Goal: Information Seeking & Learning: Find specific page/section

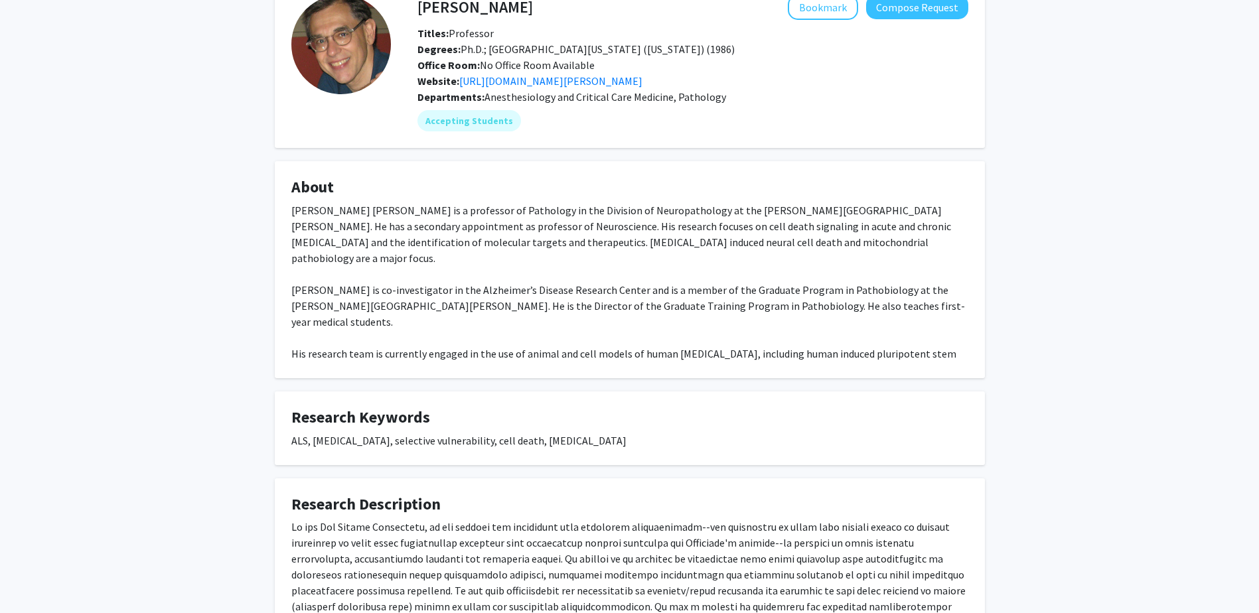
scroll to position [13, 0]
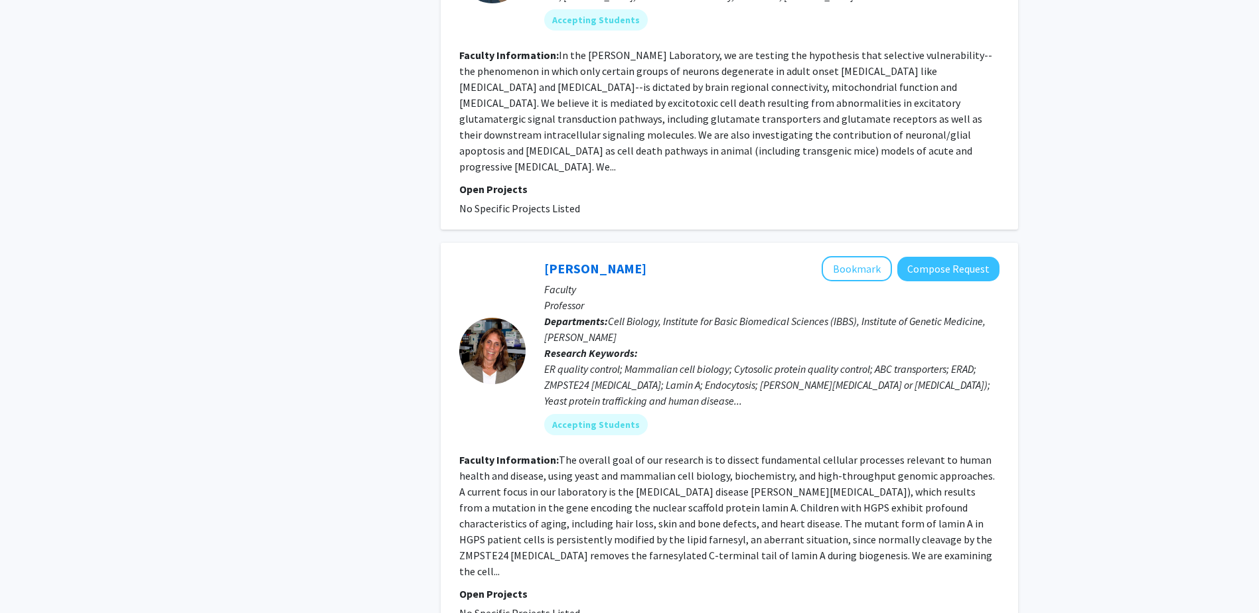
scroll to position [1072, 0]
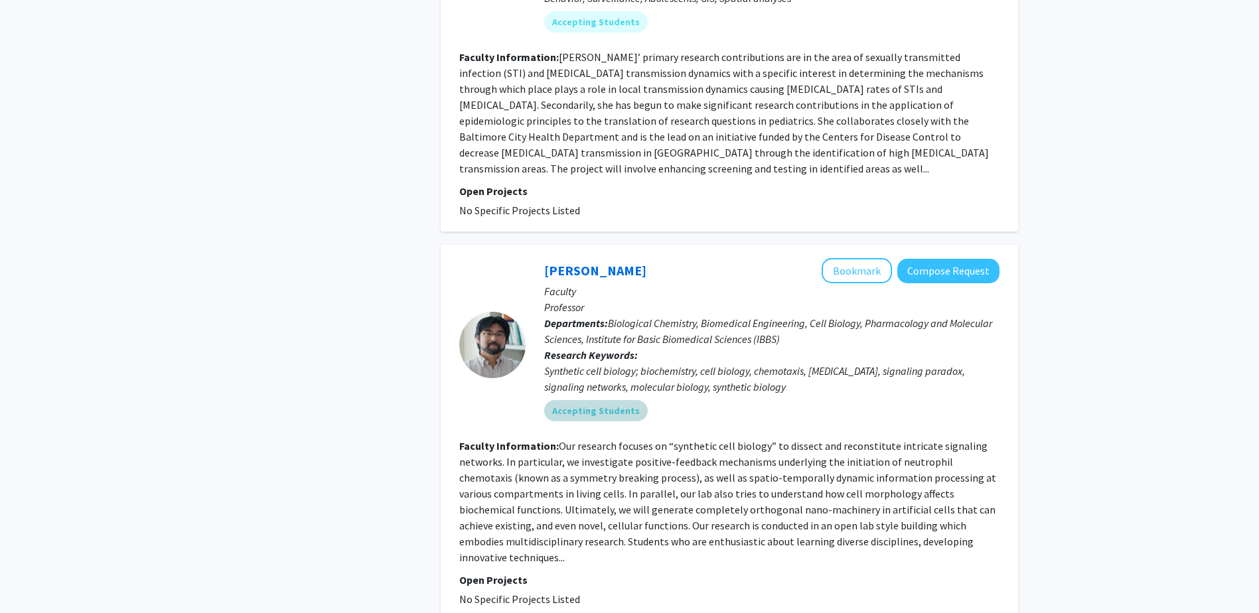
scroll to position [1935, 0]
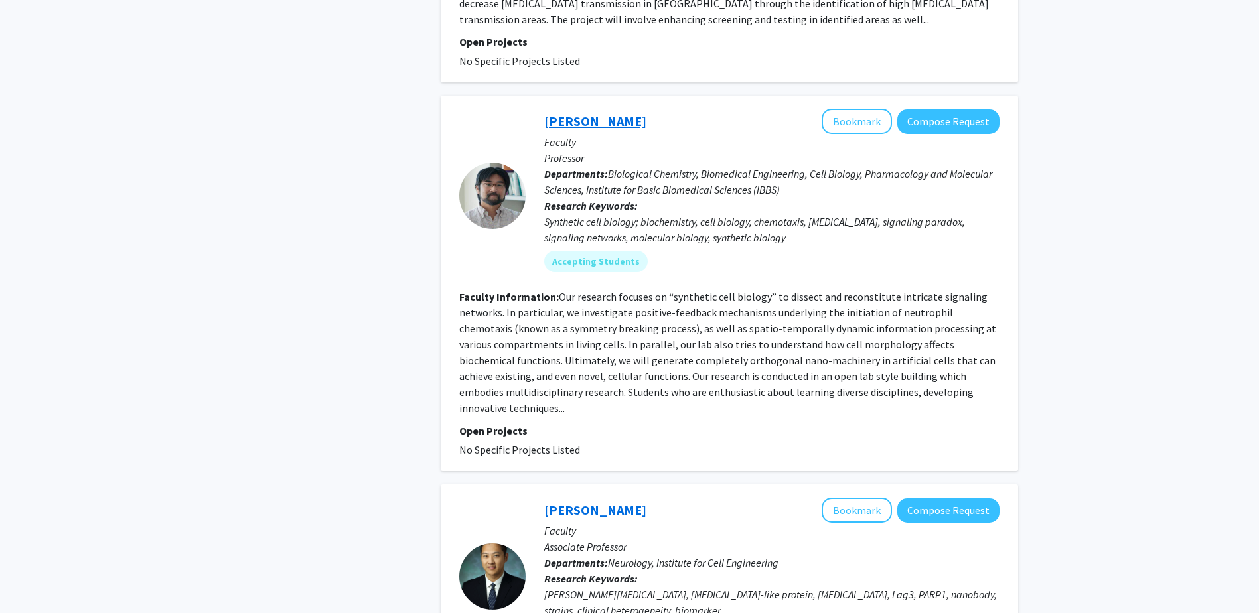
click at [603, 113] on link "[PERSON_NAME]" at bounding box center [595, 121] width 102 height 17
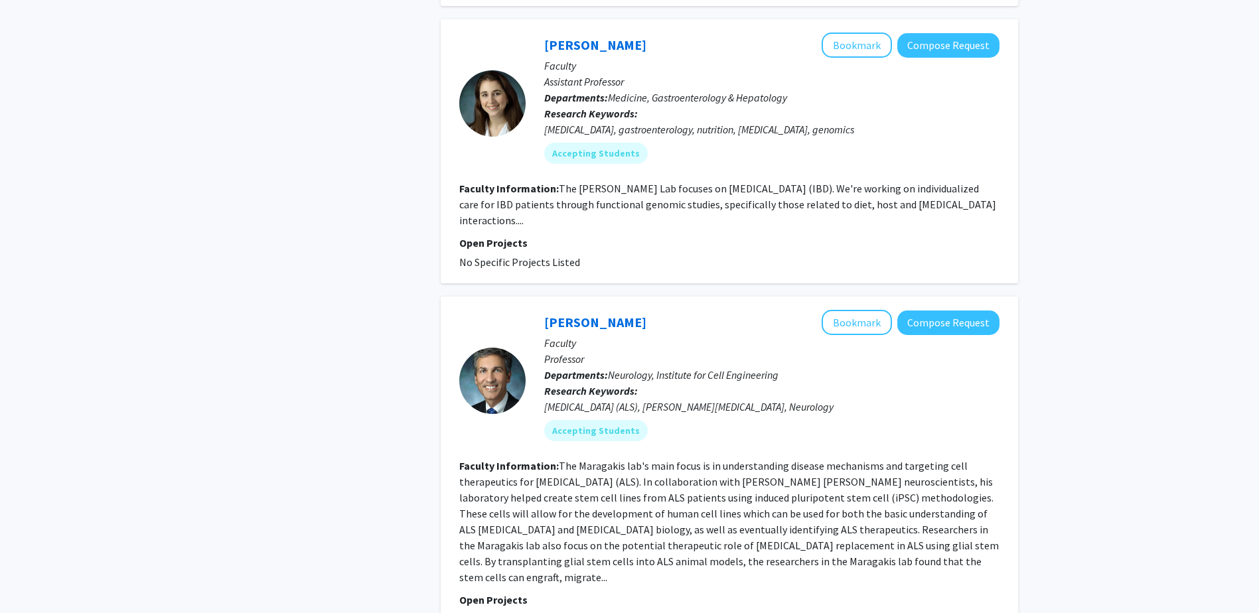
scroll to position [3186, 0]
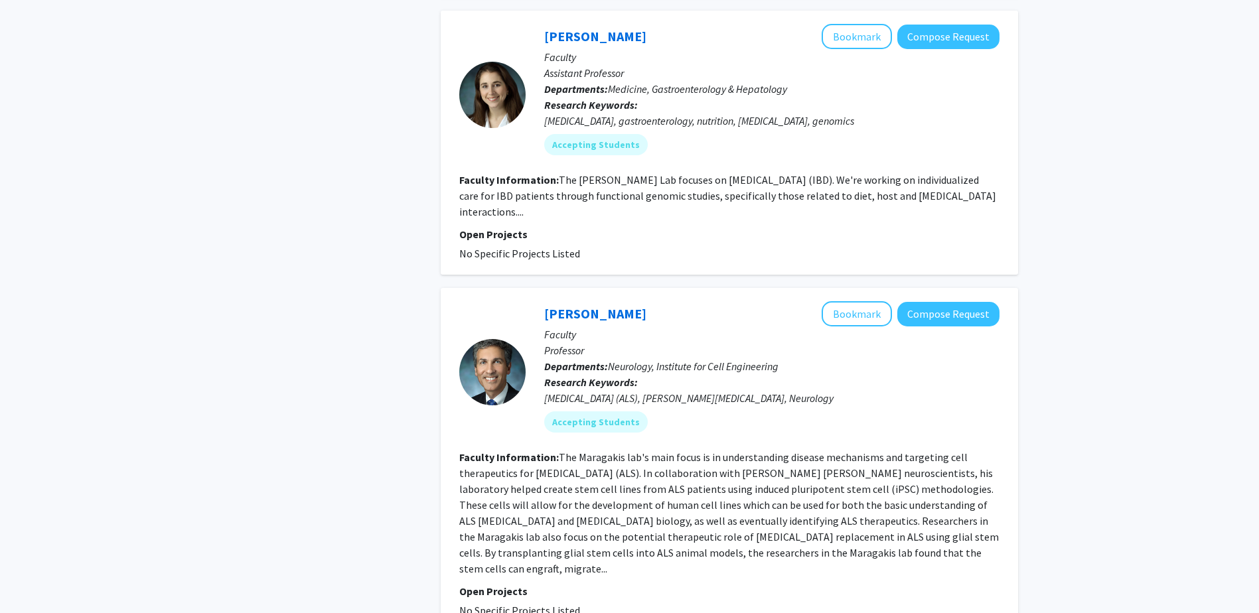
drag, startPoint x: 723, startPoint y: 570, endPoint x: 338, endPoint y: 510, distance: 390.2
drag, startPoint x: 338, startPoint y: 510, endPoint x: 262, endPoint y: 525, distance: 77.2
click at [595, 305] on link "[PERSON_NAME]" at bounding box center [595, 313] width 102 height 17
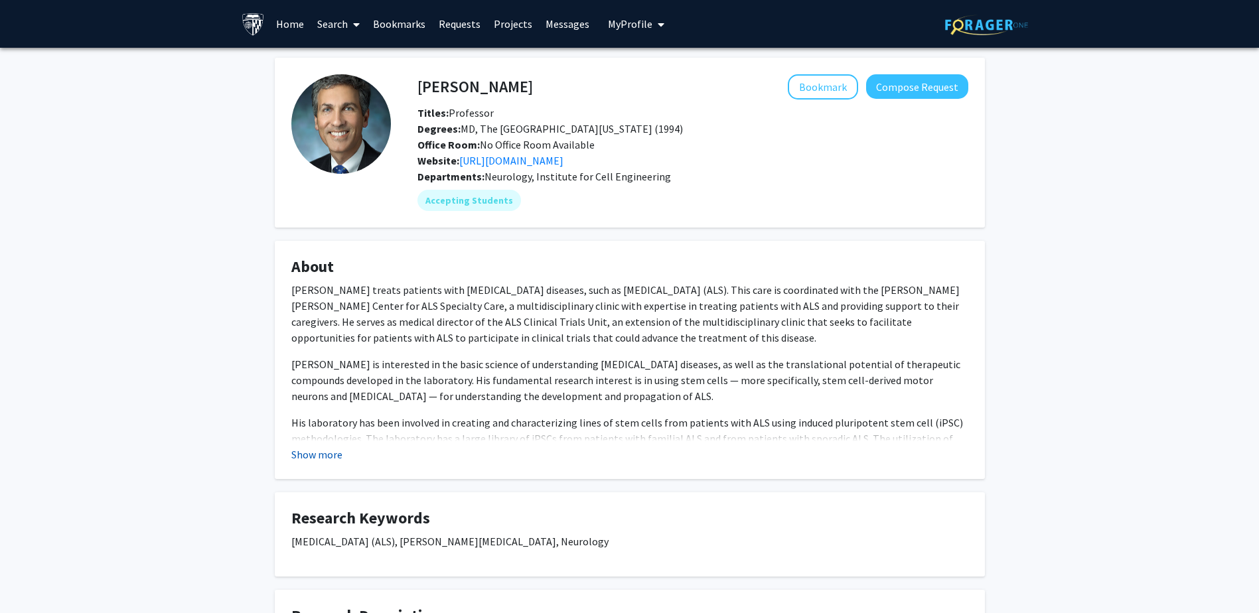
click at [306, 453] on button "Show more" at bounding box center [316, 455] width 51 height 16
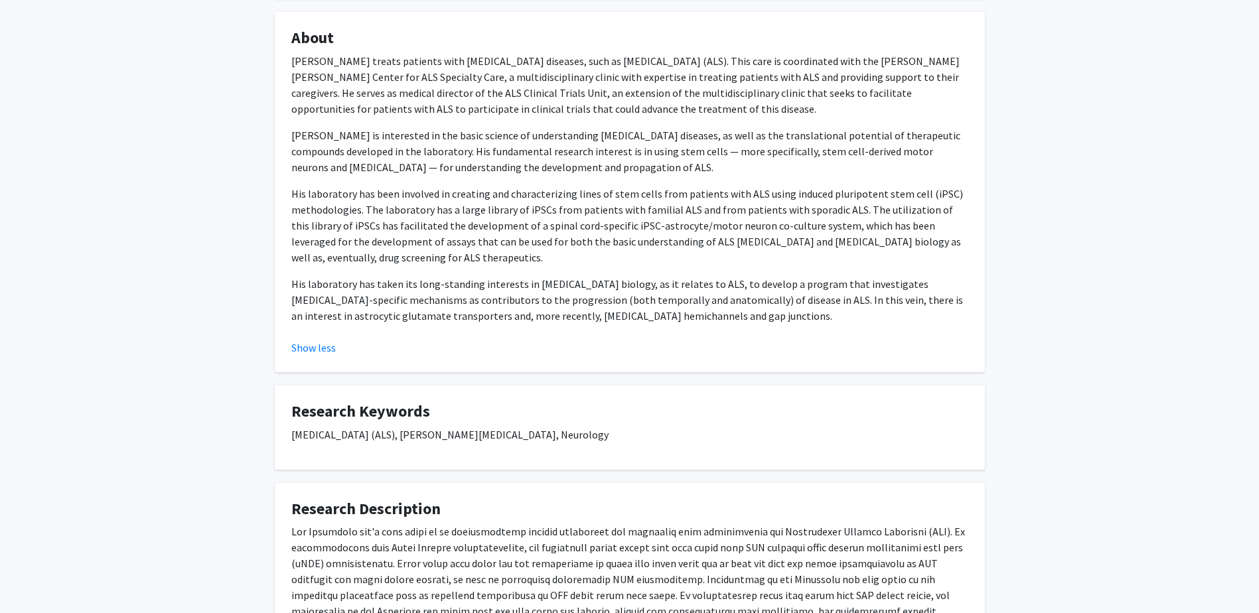
scroll to position [45, 0]
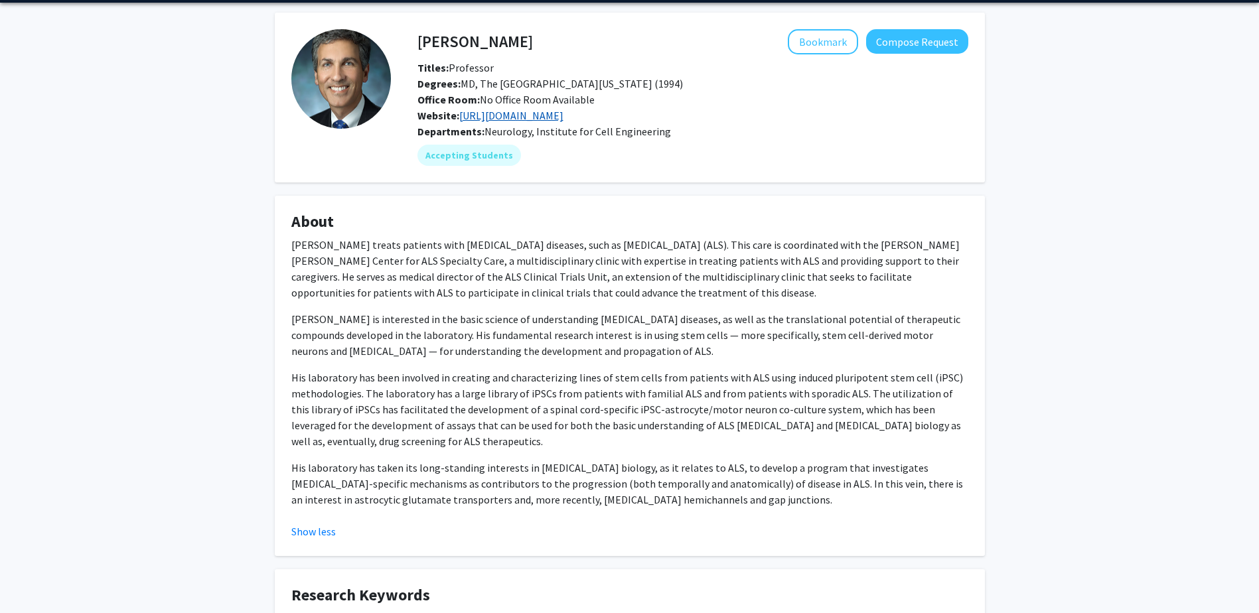
click at [563, 117] on link "[URL][DOMAIN_NAME]" at bounding box center [511, 115] width 104 height 13
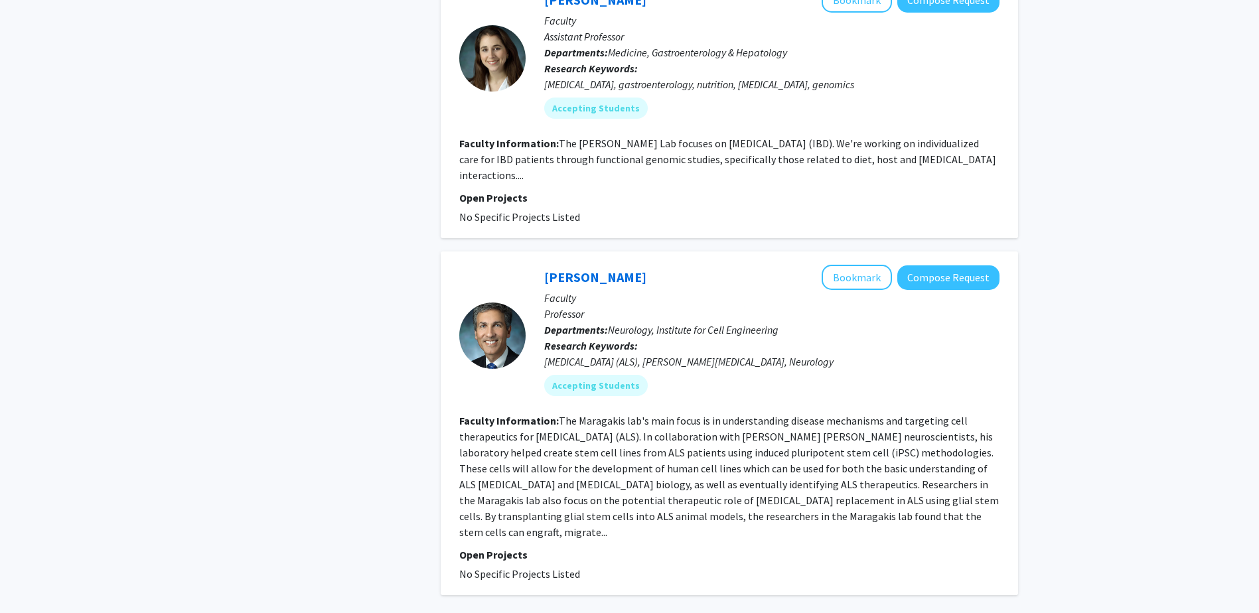
scroll to position [3240, 0]
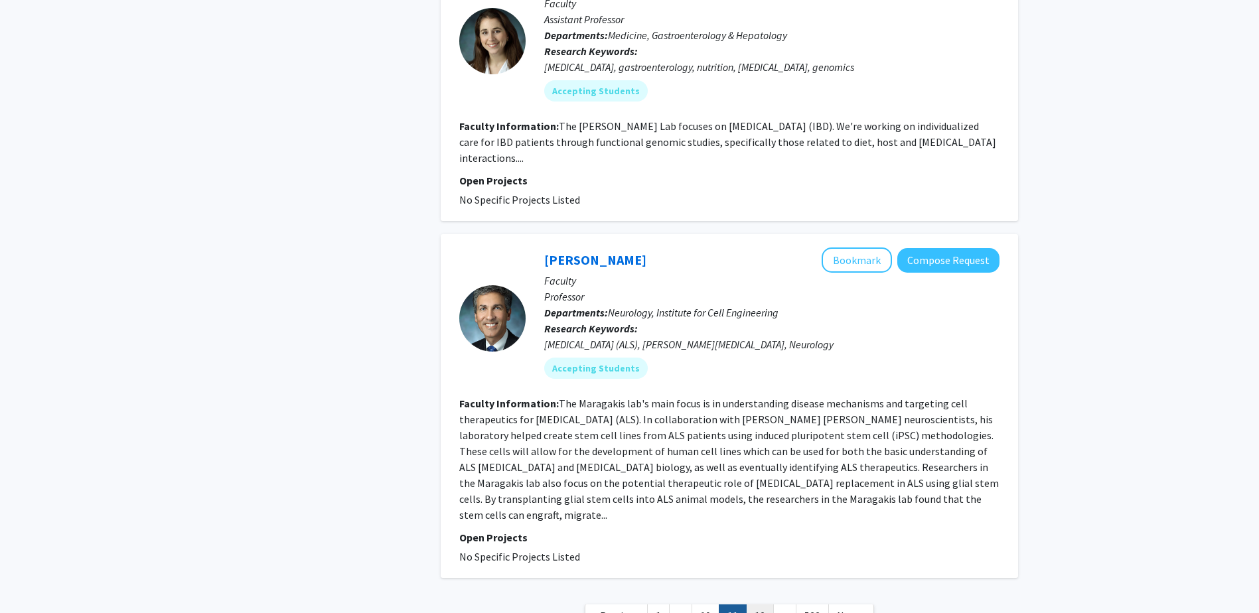
click at [762, 605] on link "12" at bounding box center [760, 616] width 28 height 23
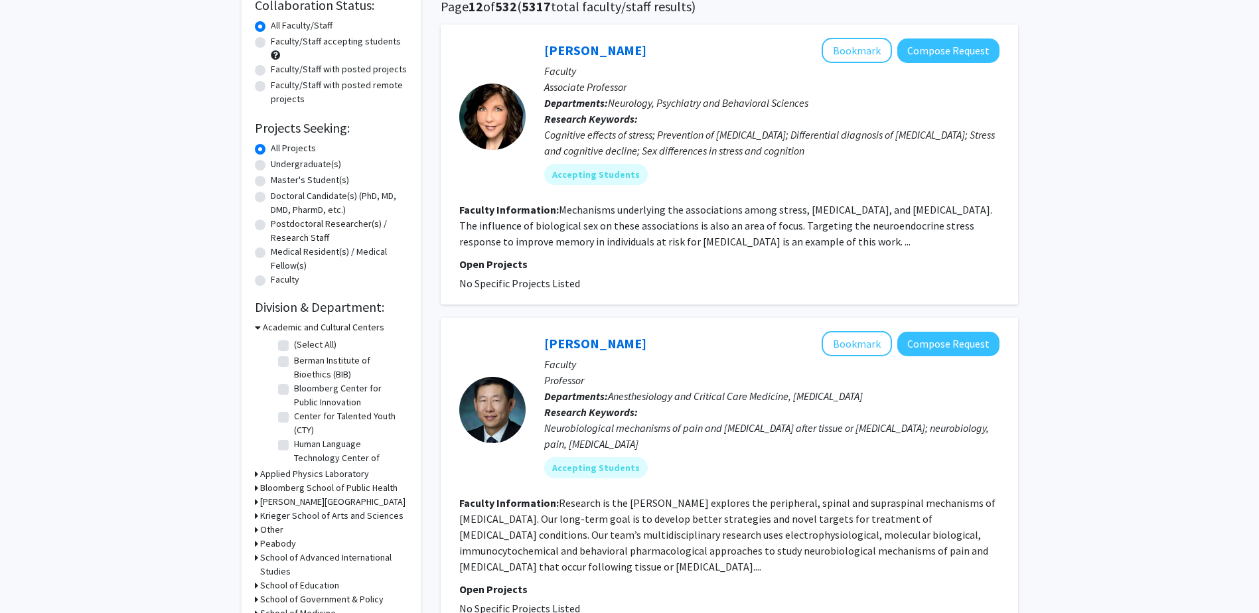
scroll to position [199, 0]
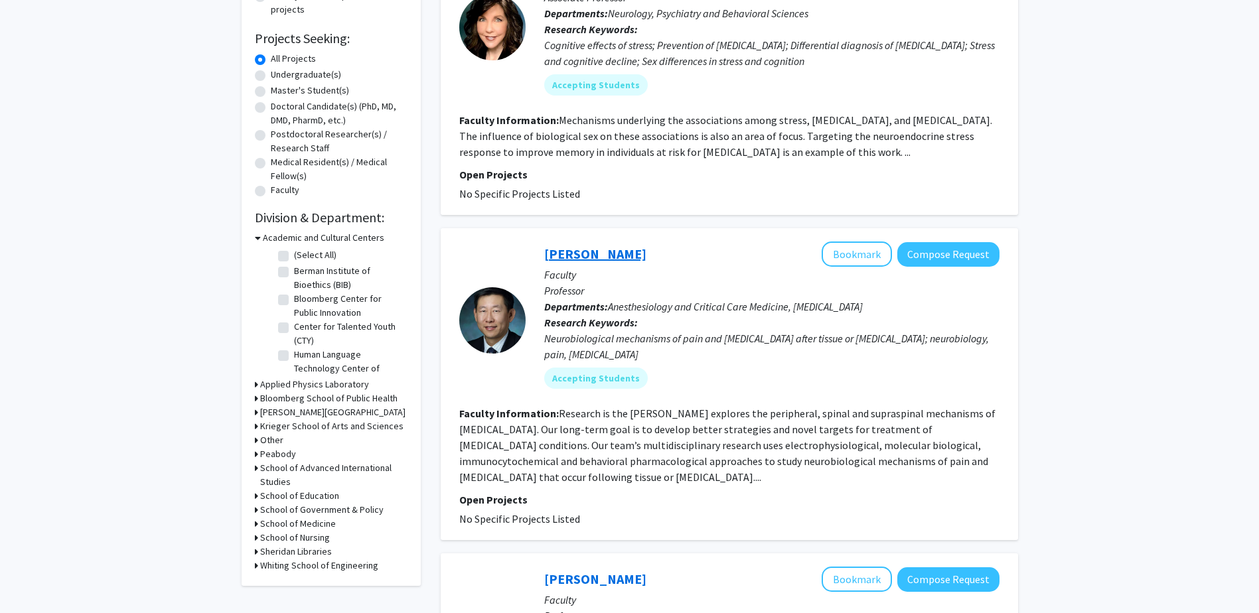
click at [581, 258] on link "[PERSON_NAME]" at bounding box center [595, 254] width 102 height 17
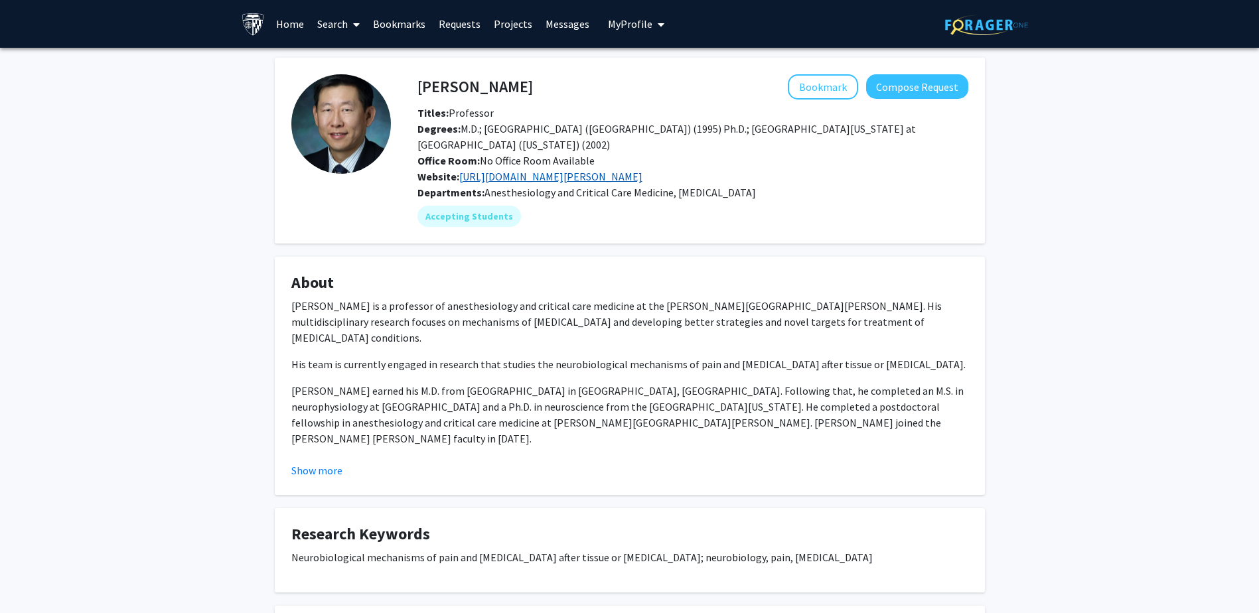
click at [603, 178] on link "[URL][DOMAIN_NAME][PERSON_NAME]" at bounding box center [550, 176] width 183 height 13
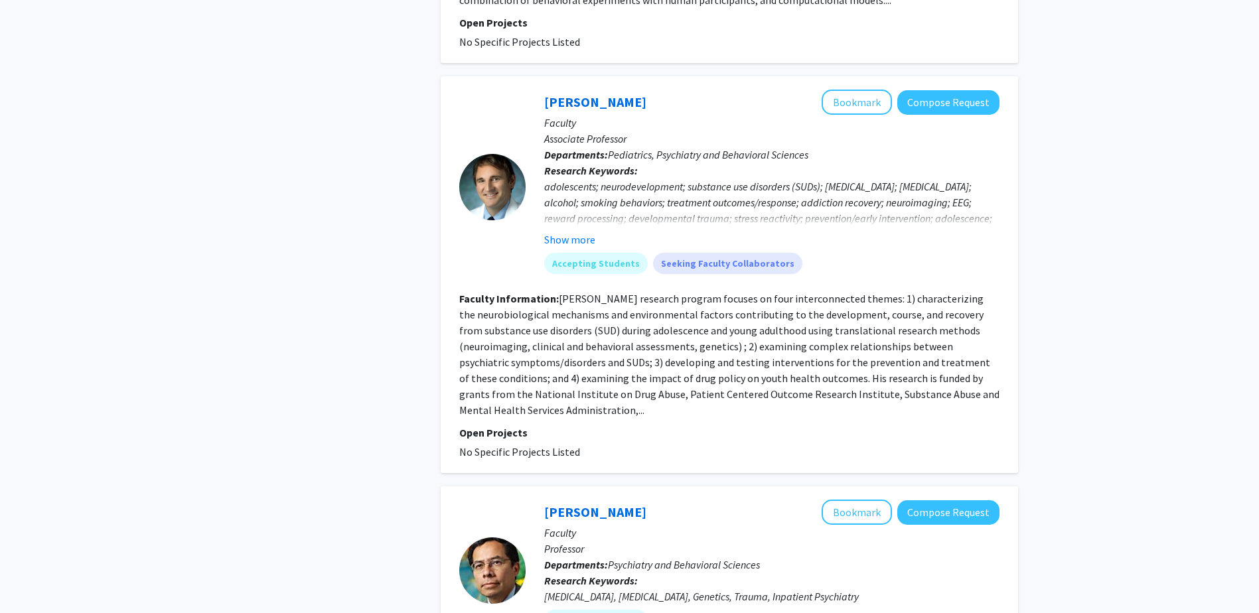
scroll to position [2991, 0]
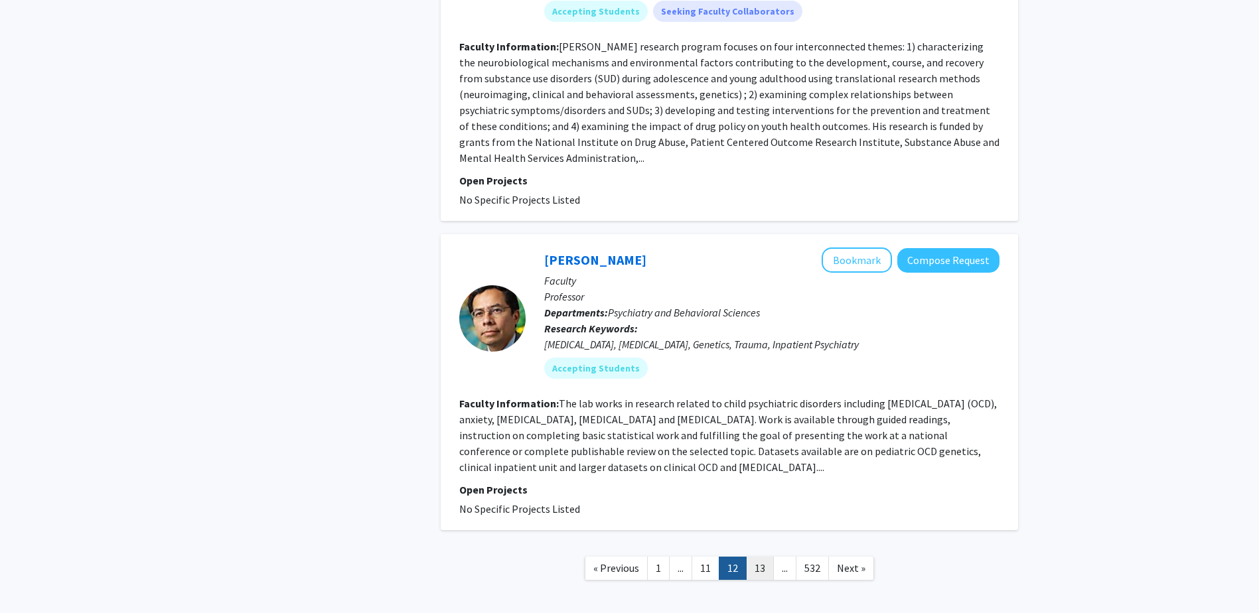
click at [771, 557] on link "13" at bounding box center [760, 568] width 28 height 23
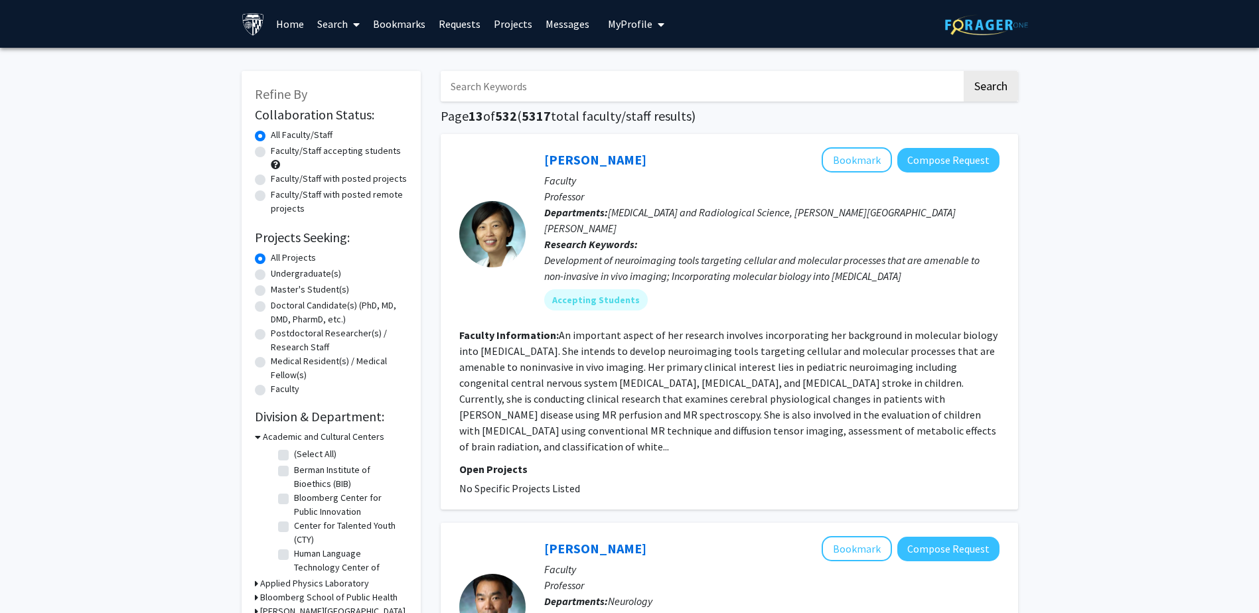
click at [577, 81] on input "Search Keywords" at bounding box center [701, 86] width 521 height 31
type input "[PERSON_NAME]"
click at [964, 71] on button "Search" at bounding box center [991, 86] width 54 height 31
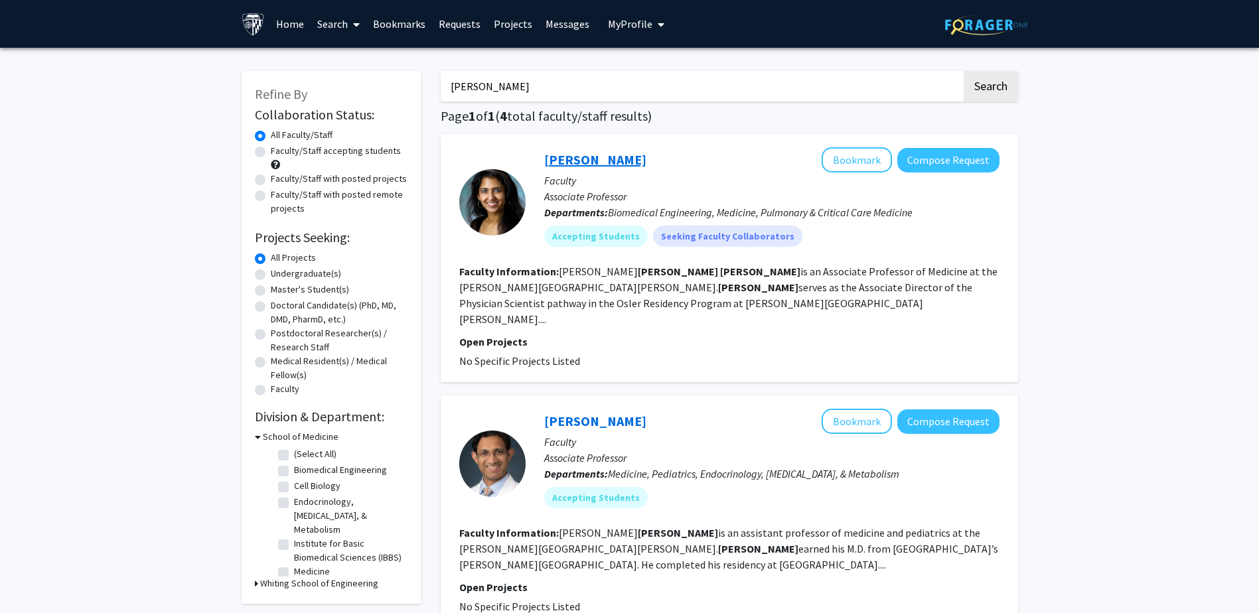
click at [589, 161] on link "[PERSON_NAME]" at bounding box center [595, 159] width 102 height 17
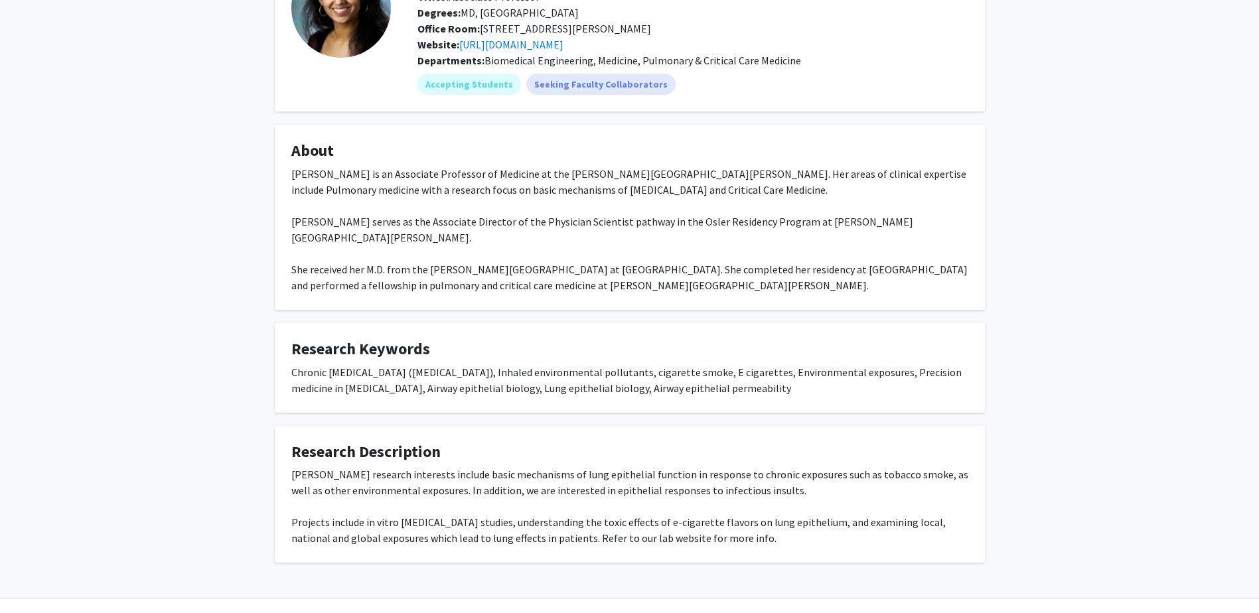
scroll to position [133, 0]
